Goal: Transaction & Acquisition: Purchase product/service

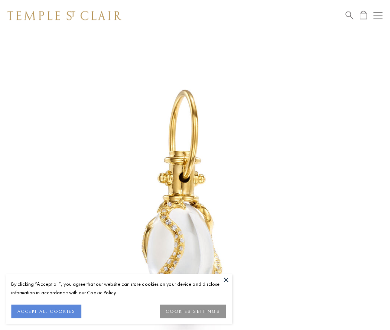
scroll to position [10, 0]
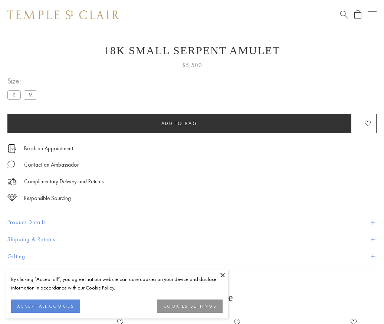
click at [179, 123] on span "Add to bag" at bounding box center [179, 123] width 36 height 6
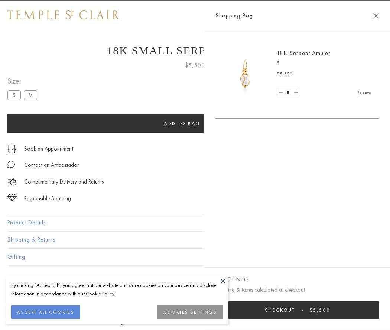
click at [379, 310] on button "Checkout $5,500" at bounding box center [296, 309] width 163 height 17
